Goal: Find specific page/section: Find specific page/section

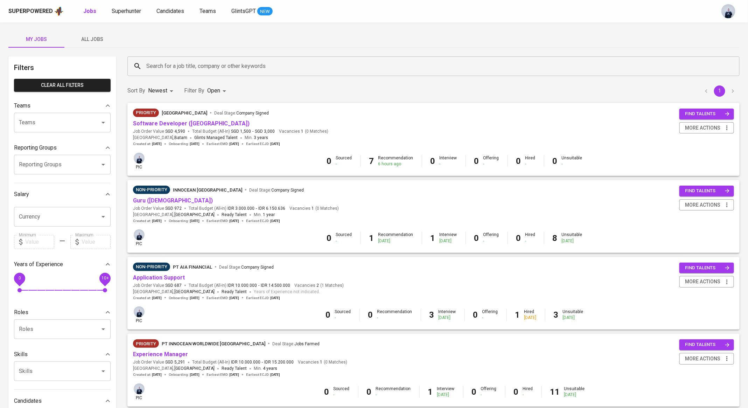
click at [92, 42] on span "All Jobs" at bounding box center [93, 39] width 48 height 9
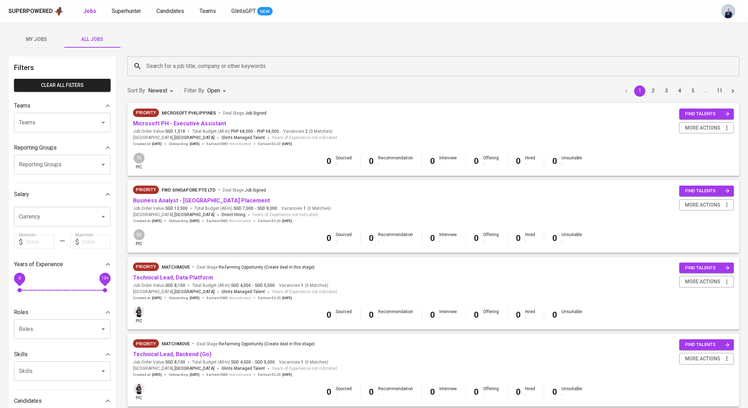
click at [36, 43] on span "My Jobs" at bounding box center [37, 39] width 48 height 9
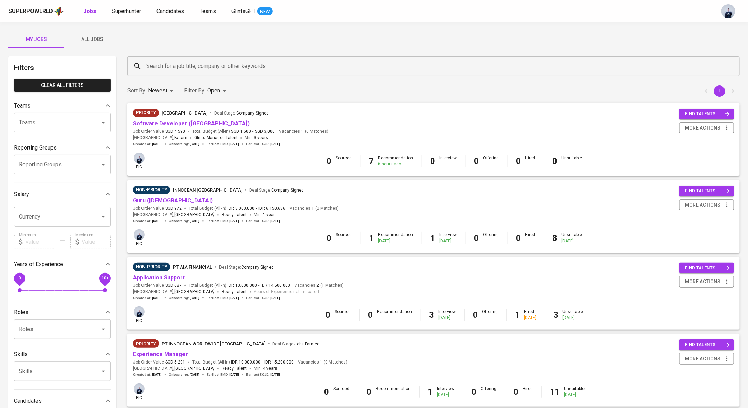
click at [222, 92] on body "Superpowered Jobs Superhunter Candidates Teams GlintsGPT NEW My Jobs All Jobs F…" at bounding box center [374, 265] width 748 height 530
click at [214, 196] on p "Closed" at bounding box center [217, 195] width 15 height 7
type input "OPEN,CLOSE"
checkbox input "true"
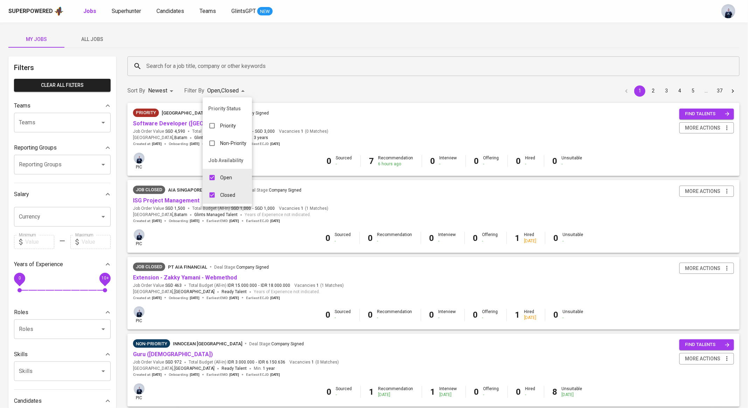
click at [221, 176] on p "Open" at bounding box center [226, 177] width 12 height 7
type input "CLOSE"
checkbox input "false"
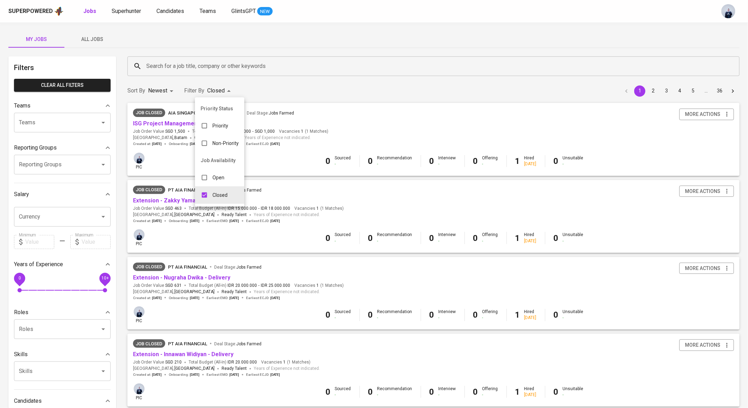
click at [241, 45] on div at bounding box center [374, 204] width 748 height 408
click at [188, 73] on div "Search for a job title, company or other keywords" at bounding box center [433, 66] width 612 height 20
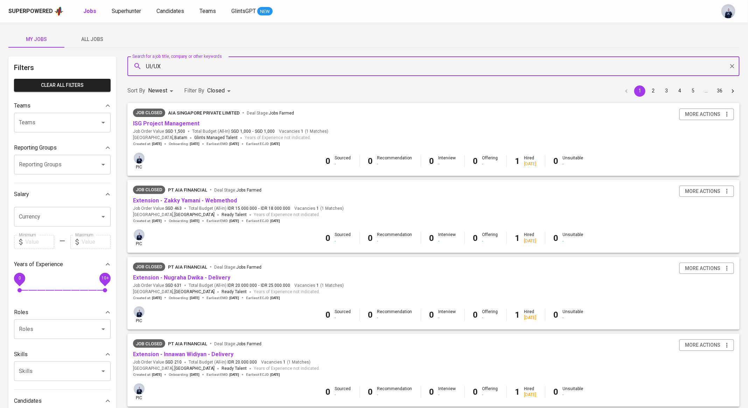
type input "UI/UX"
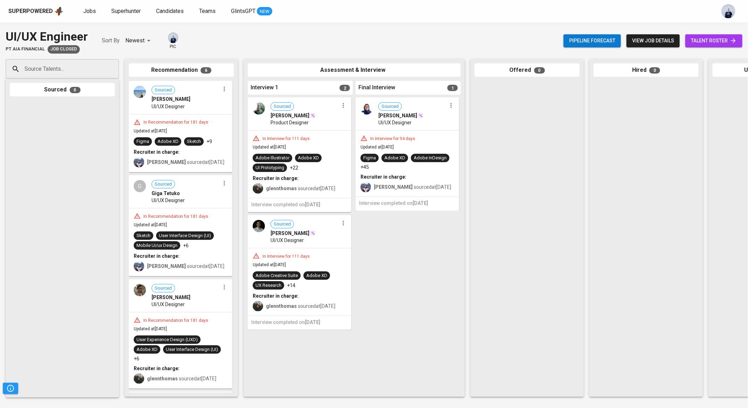
click at [644, 40] on span "view job details" at bounding box center [653, 40] width 42 height 9
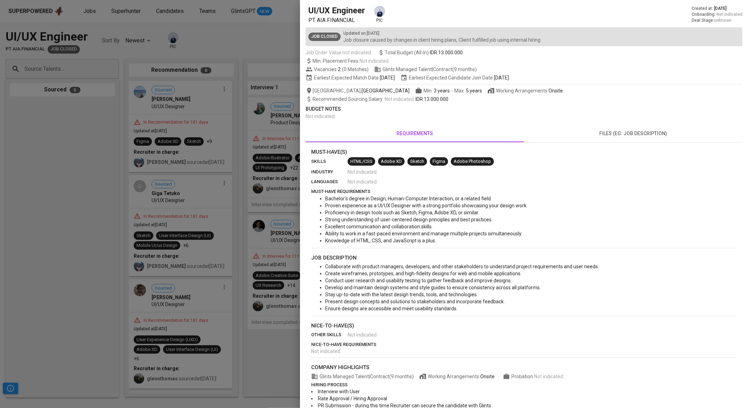
scroll to position [25, 0]
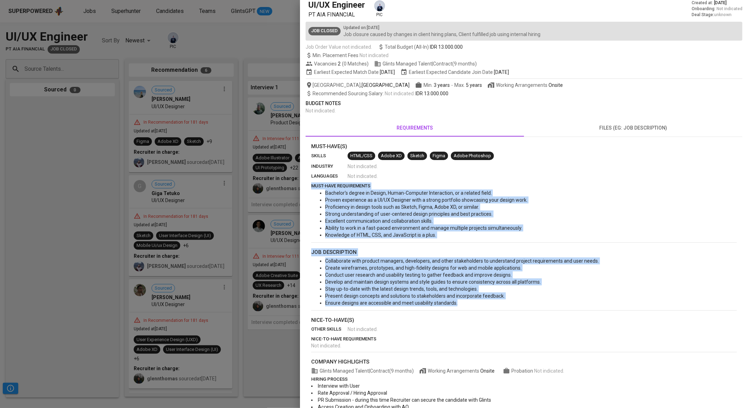
drag, startPoint x: 465, startPoint y: 304, endPoint x: 305, endPoint y: 183, distance: 201.0
click at [305, 183] on div "view job form UI/UX Engineer PT AIA FINANCIAL pic Created at : Mar 04, 2025 Onb…" at bounding box center [524, 204] width 448 height 408
copy div "must-have requirements Bachelor's degree in Design, Human-Computer Interaction,…"
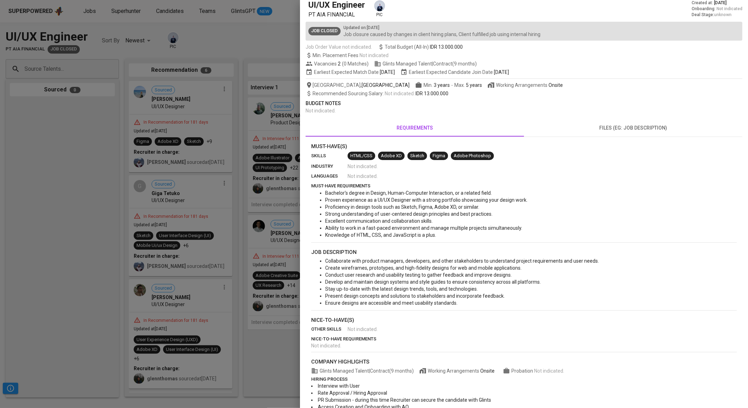
click at [221, 113] on div at bounding box center [374, 204] width 748 height 408
